Goal: Browse casually

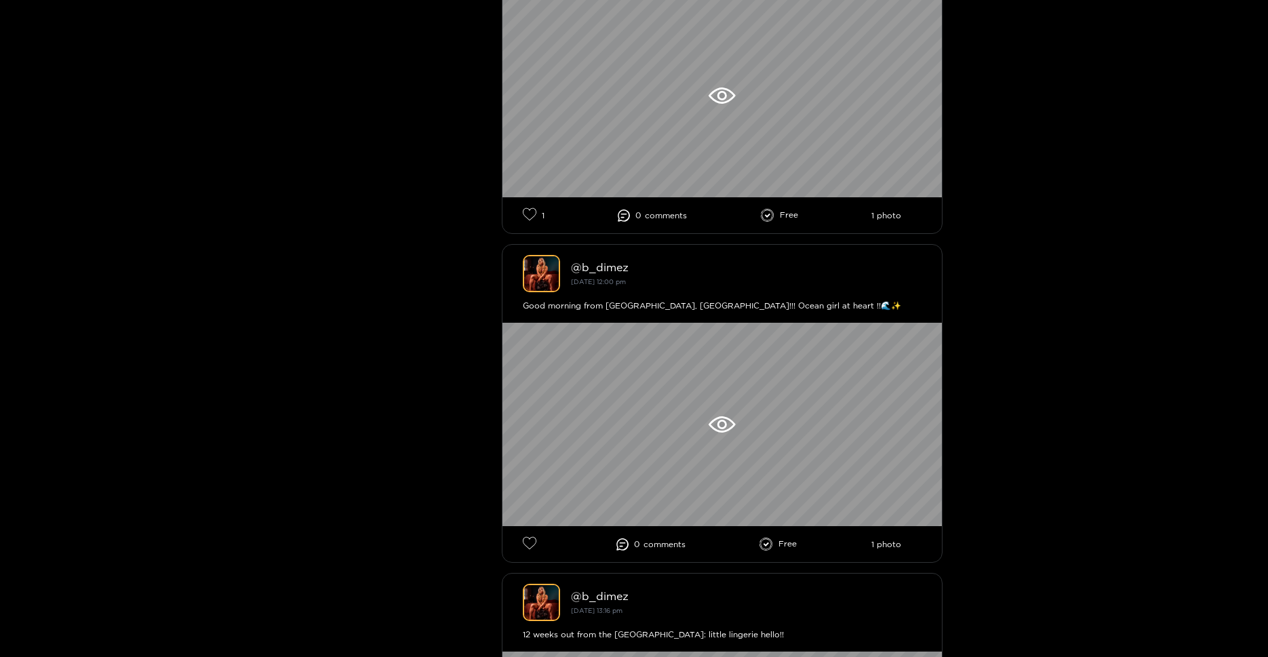
scroll to position [2167, 0]
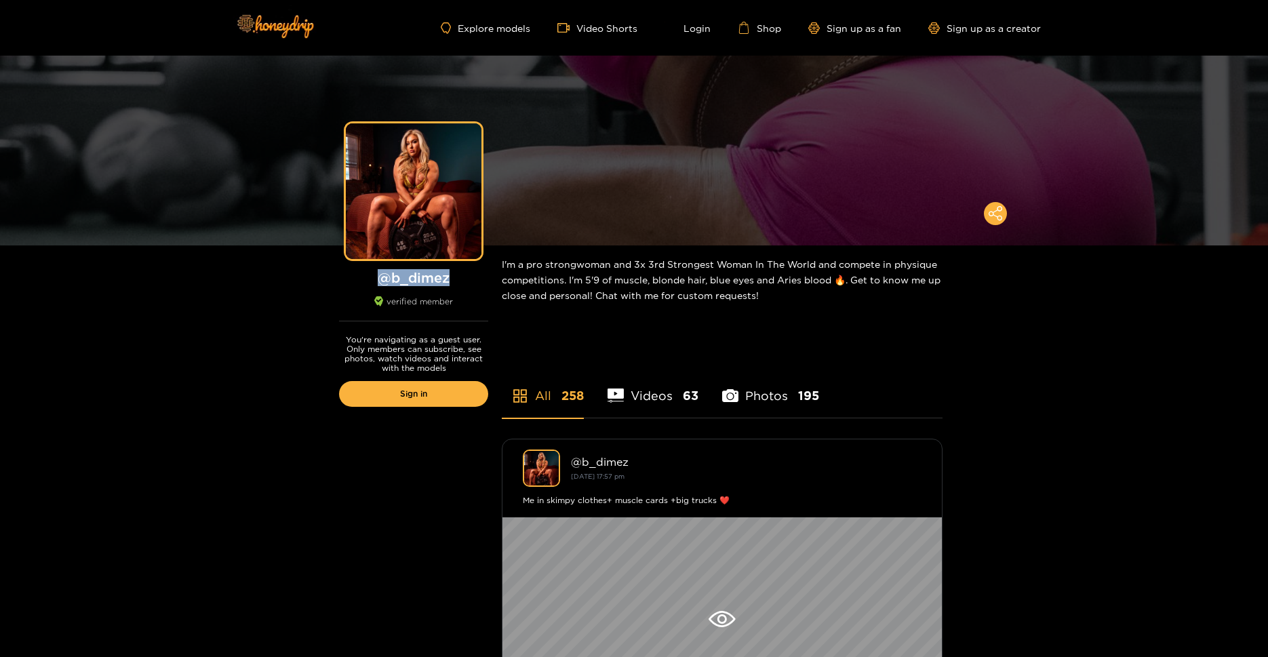
drag, startPoint x: 451, startPoint y: 283, endPoint x: 383, endPoint y: 279, distance: 68.6
click at [383, 279] on h1 "@ b_dimez" at bounding box center [413, 277] width 149 height 17
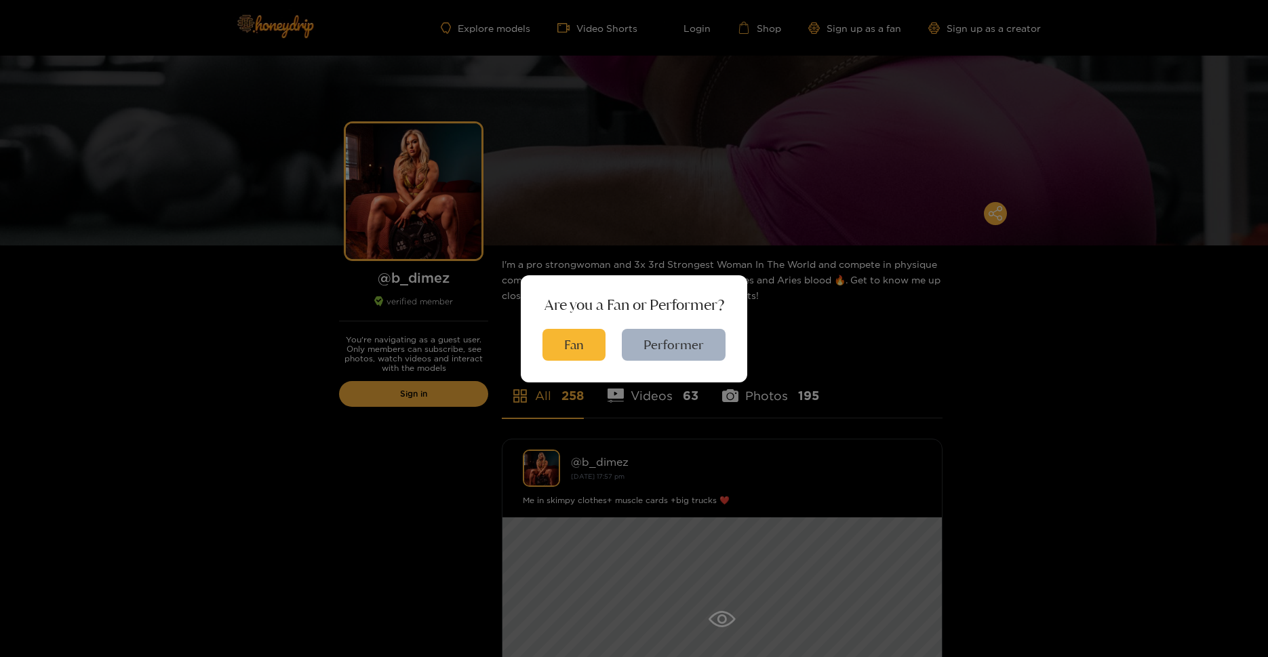
click at [203, 292] on div "Are you a Fan or Performer? Fan Performer" at bounding box center [634, 328] width 1268 height 657
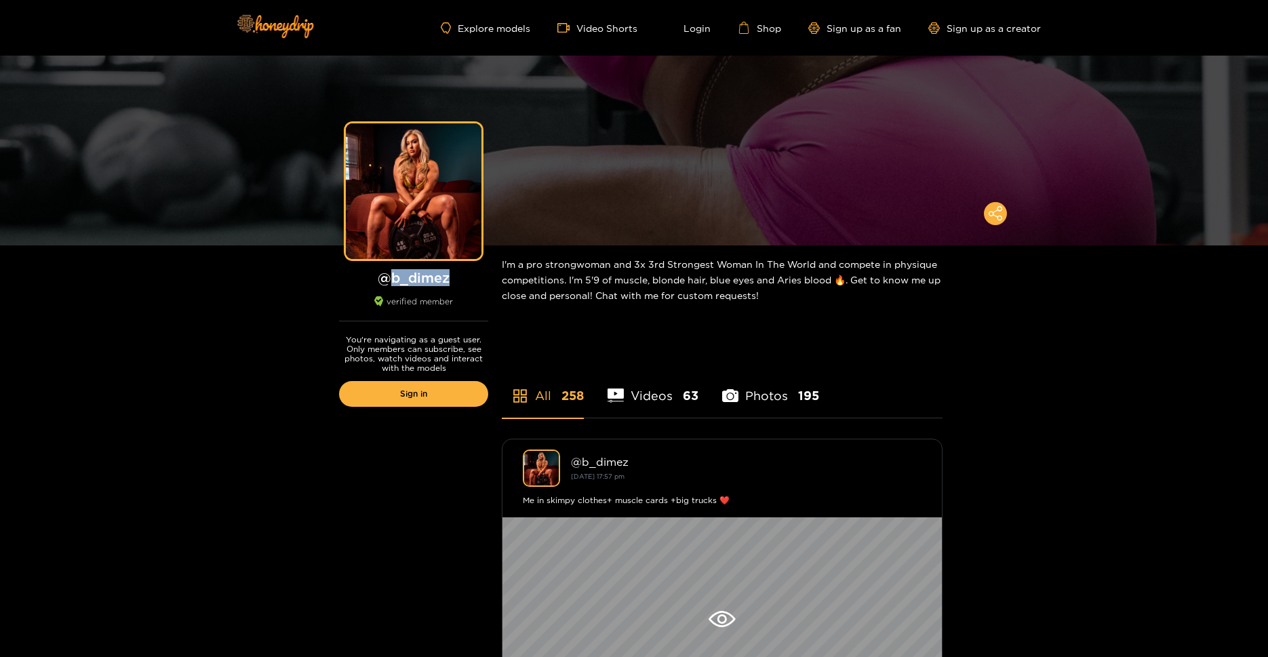
drag, startPoint x: 452, startPoint y: 273, endPoint x: 393, endPoint y: 276, distance: 59.8
click at [393, 276] on h1 "@ b_dimez" at bounding box center [413, 277] width 149 height 17
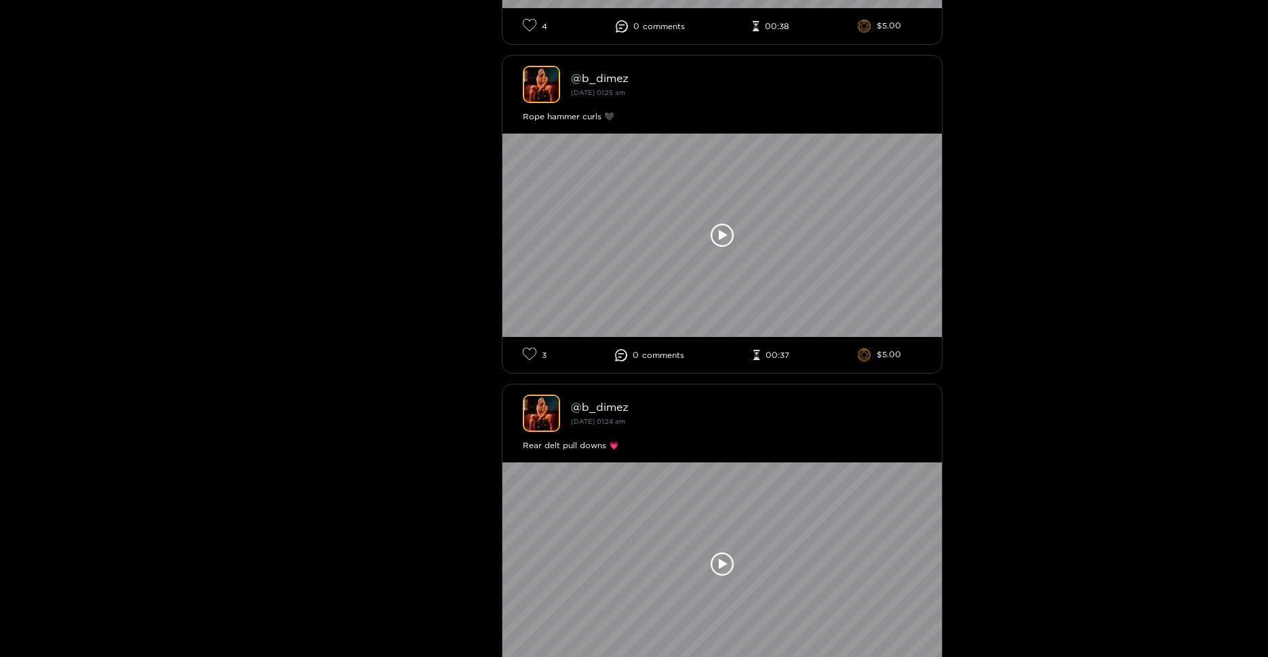
scroll to position [10248, 0]
